Goal: Task Accomplishment & Management: Manage account settings

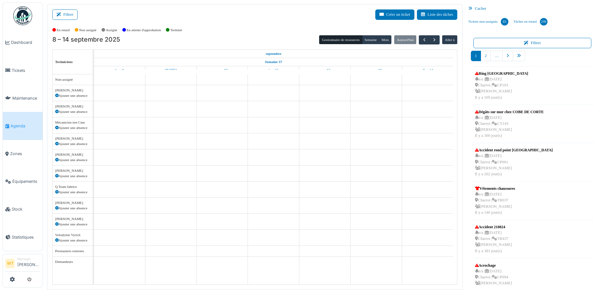
scroll to position [164, 0]
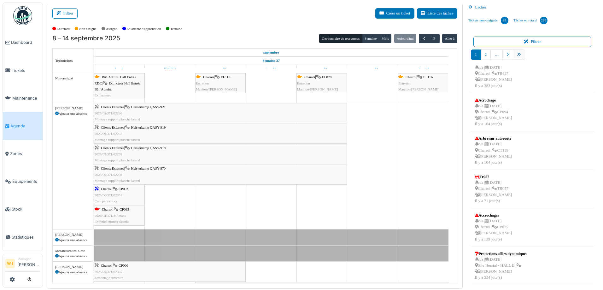
click at [517, 54] on icon "pager" at bounding box center [519, 55] width 4 height 4
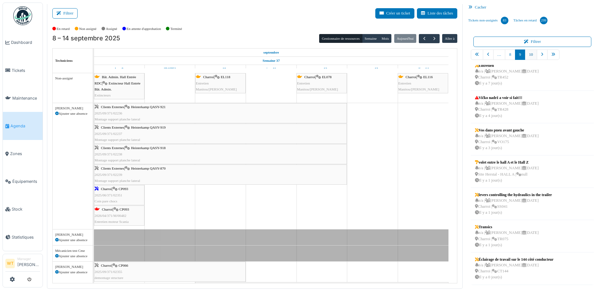
click at [531, 54] on link "10" at bounding box center [531, 55] width 12 height 10
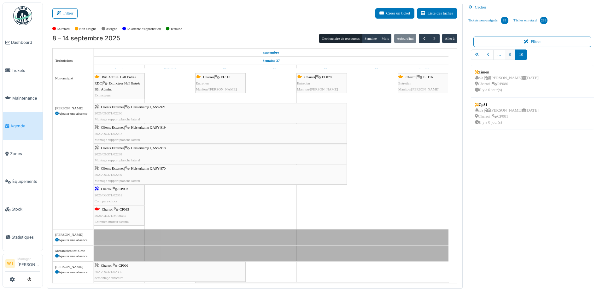
click at [510, 54] on link "9" at bounding box center [510, 55] width 10 height 10
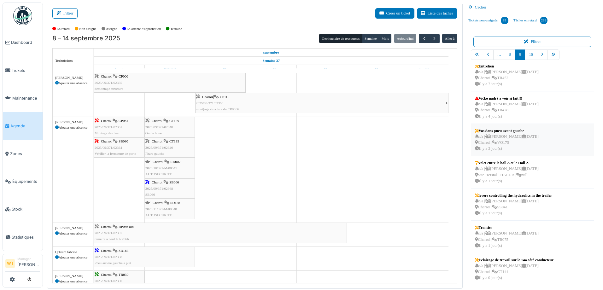
scroll to position [104, 0]
drag, startPoint x: 515, startPoint y: 266, endPoint x: 187, endPoint y: 164, distance: 343.4
click at [187, 164] on div "Filtrer Créer un ticket Liste des tâches Afficher les tâches non assignées *** …" at bounding box center [323, 146] width 558 height 286
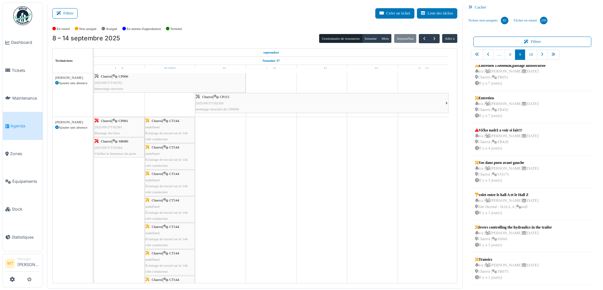
scroll to position [71, 0]
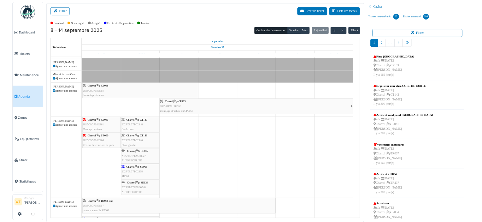
scroll to position [158, 0]
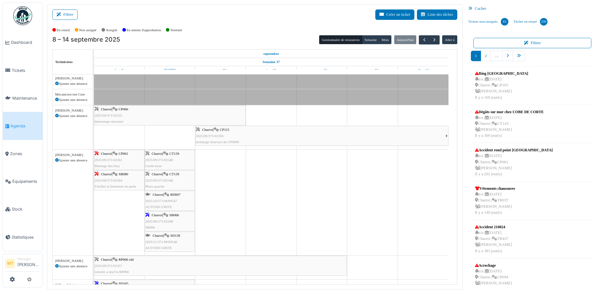
click at [182, 222] on div "Charroi | SB066 2025/09/371/02368 SB066" at bounding box center [169, 221] width 49 height 18
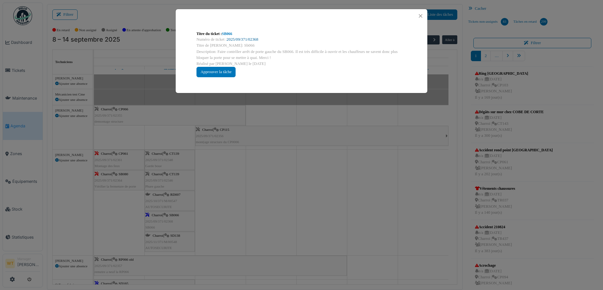
click at [243, 39] on link "2025/09/371/02368" at bounding box center [243, 39] width 32 height 4
click at [420, 16] on button "Close" at bounding box center [420, 16] width 9 height 9
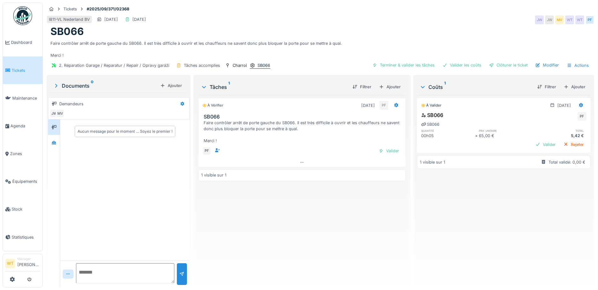
click at [253, 67] on icon at bounding box center [252, 65] width 4 height 4
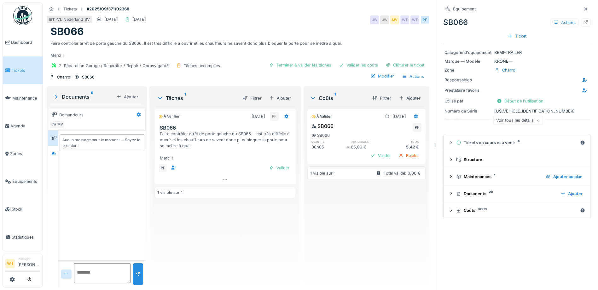
click at [522, 121] on div "Voir tous les détails" at bounding box center [518, 120] width 50 height 9
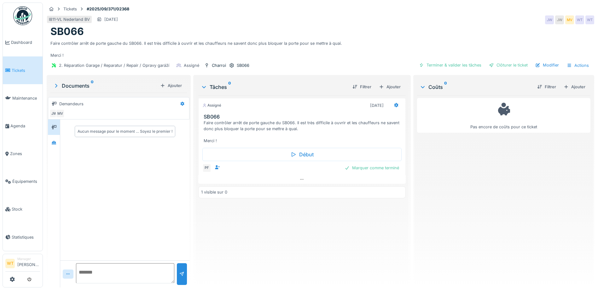
scroll to position [5, 0]
click at [15, 124] on span "Agenda" at bounding box center [25, 126] width 30 height 6
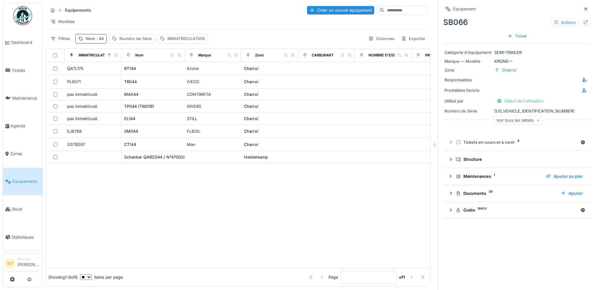
click at [98, 41] on span ": 44" at bounding box center [99, 38] width 9 height 5
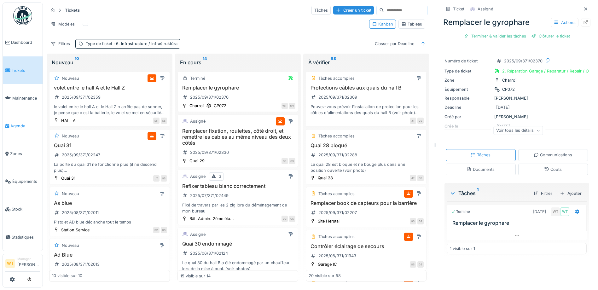
click at [20, 124] on span "Agenda" at bounding box center [25, 126] width 30 height 6
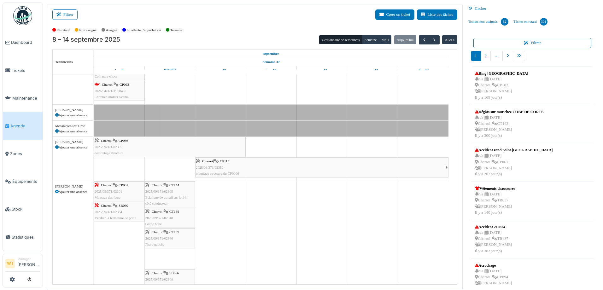
drag, startPoint x: 178, startPoint y: 260, endPoint x: 179, endPoint y: 93, distance: 167.4
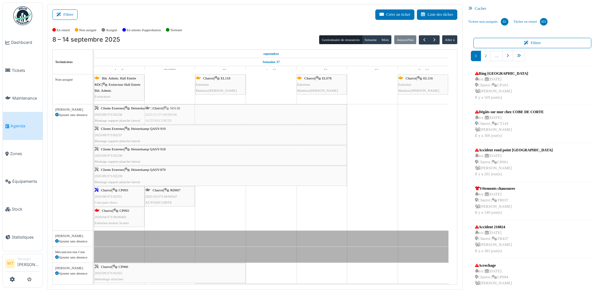
drag, startPoint x: 168, startPoint y: 213, endPoint x: 172, endPoint y: 201, distance: 12.4
drag, startPoint x: 183, startPoint y: 191, endPoint x: 193, endPoint y: 199, distance: 13.1
click at [94, 193] on div "Clients Externes | Heisterkamp QASY-921 2025/09/371/02236 Montage support planc…" at bounding box center [94, 167] width 0 height 126
drag, startPoint x: 182, startPoint y: 197, endPoint x: 223, endPoint y: 210, distance: 42.8
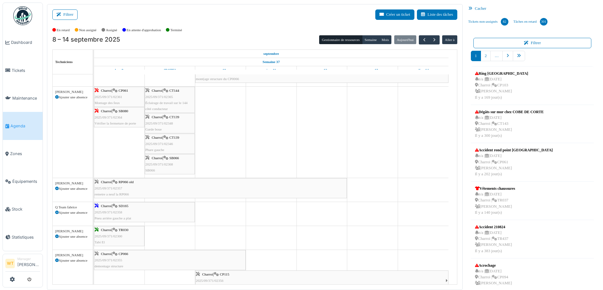
click at [177, 158] on span "SB066" at bounding box center [173, 158] width 9 height 4
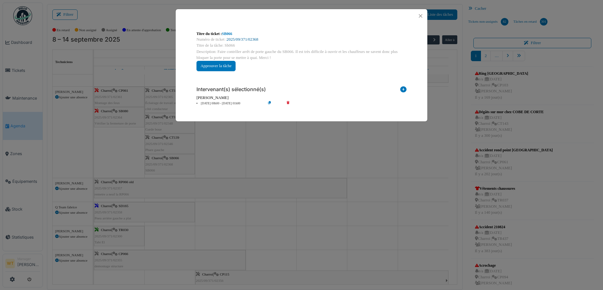
click at [243, 40] on link "2025/09/371/02368" at bounding box center [243, 39] width 32 height 4
click at [419, 14] on button "Close" at bounding box center [420, 16] width 9 height 9
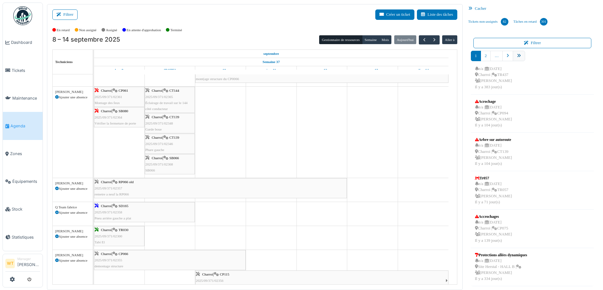
click at [521, 58] on link "pager" at bounding box center [519, 56] width 12 height 10
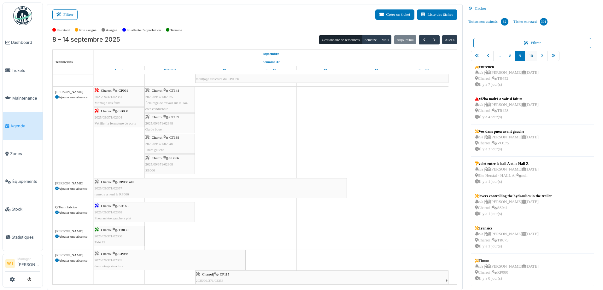
click at [529, 58] on link "10" at bounding box center [531, 56] width 12 height 10
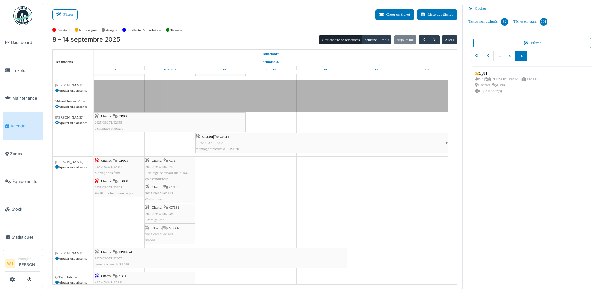
drag, startPoint x: 175, startPoint y: 231, endPoint x: 210, endPoint y: 231, distance: 35.0
click at [94, 231] on div "Charroi | CP061 2025/09/371/02361 Montage des feux Charroi | CT144 2025/09/371/…" at bounding box center [94, 202] width 0 height 91
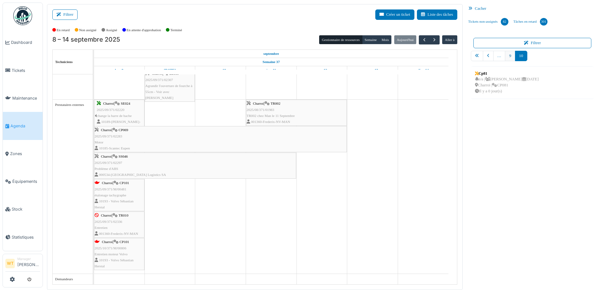
click at [505, 55] on link "9" at bounding box center [510, 56] width 10 height 10
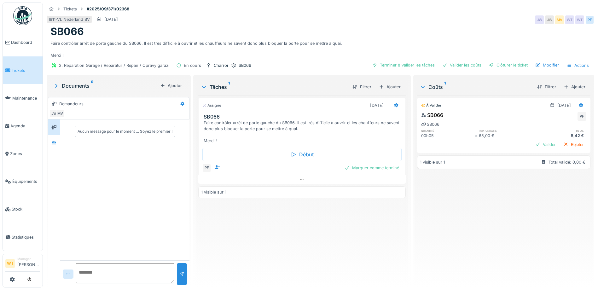
click at [108, 275] on textarea at bounding box center [125, 273] width 98 height 20
type textarea "**********"
